Goal: Task Accomplishment & Management: Use online tool/utility

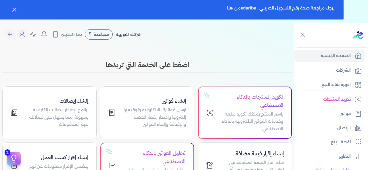
scroll to position [29, 0]
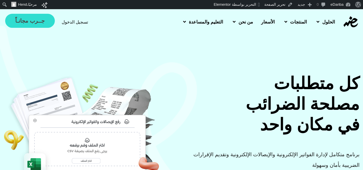
click at [28, 23] on span "جــرب مجانـاً" at bounding box center [29, 20] width 29 height 5
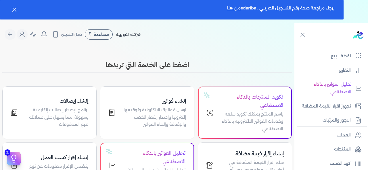
scroll to position [115, 0]
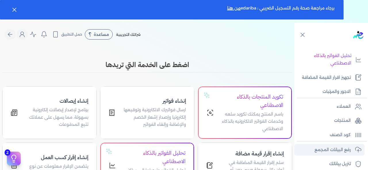
click at [330, 150] on p "رفع البيانات المجمع" at bounding box center [332, 150] width 36 height 7
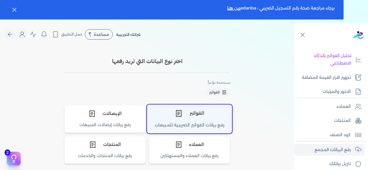
click at [196, 118] on div "الفواتير" at bounding box center [189, 113] width 84 height 17
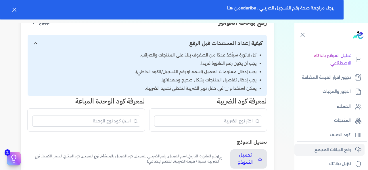
scroll to position [57, 0]
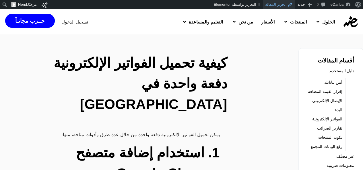
click at [271, 5] on link "تحرير المقالة" at bounding box center [279, 4] width 32 height 9
